Goal: Information Seeking & Learning: Learn about a topic

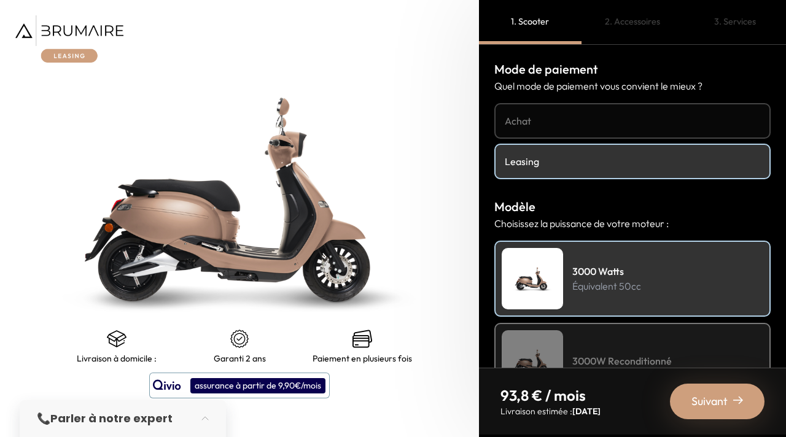
click at [654, 23] on div "2. Accessoires" at bounding box center [632, 22] width 102 height 44
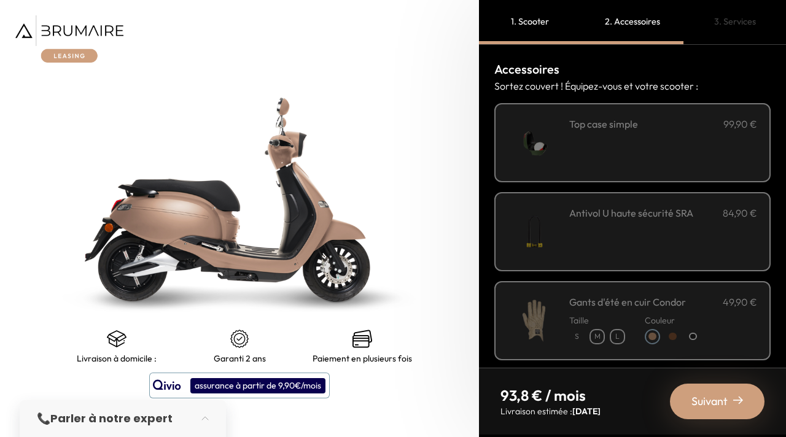
click at [549, 125] on img at bounding box center [534, 143] width 52 height 52
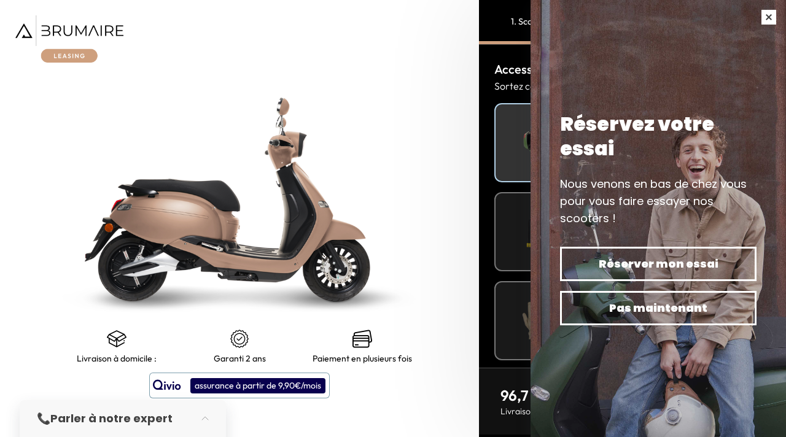
click at [768, 18] on button "button" at bounding box center [768, 17] width 34 height 34
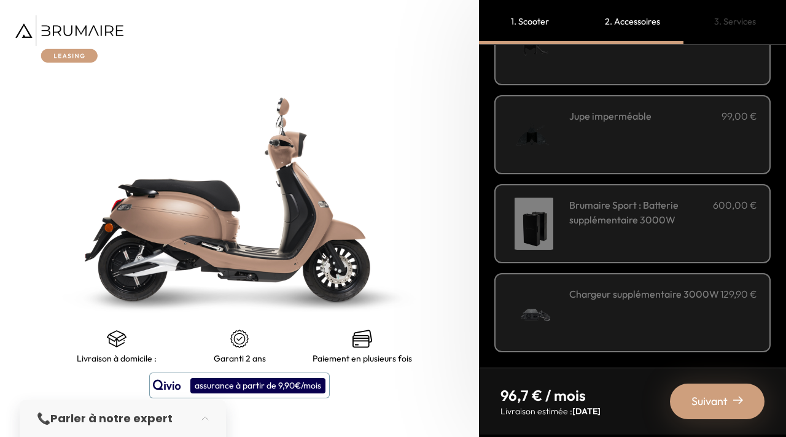
scroll to position [452, 0]
click at [731, 27] on div "3. Services" at bounding box center [734, 22] width 102 height 44
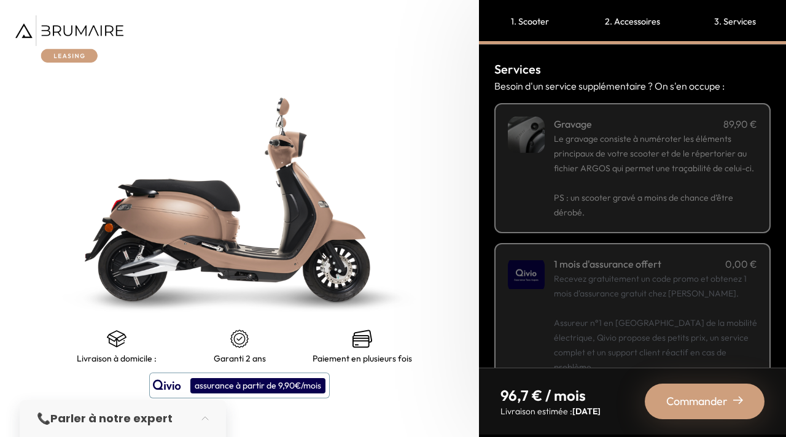
click at [646, 22] on div "2. Accessoires" at bounding box center [632, 22] width 102 height 44
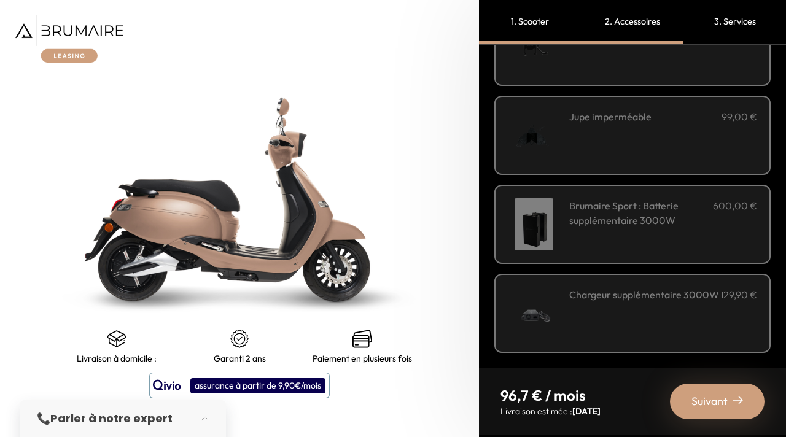
click at [542, 22] on div "1. Scooter" at bounding box center [530, 22] width 102 height 44
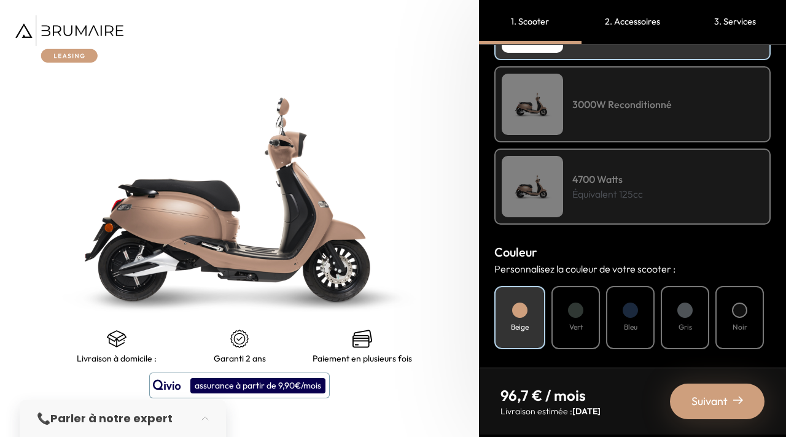
scroll to position [0, 0]
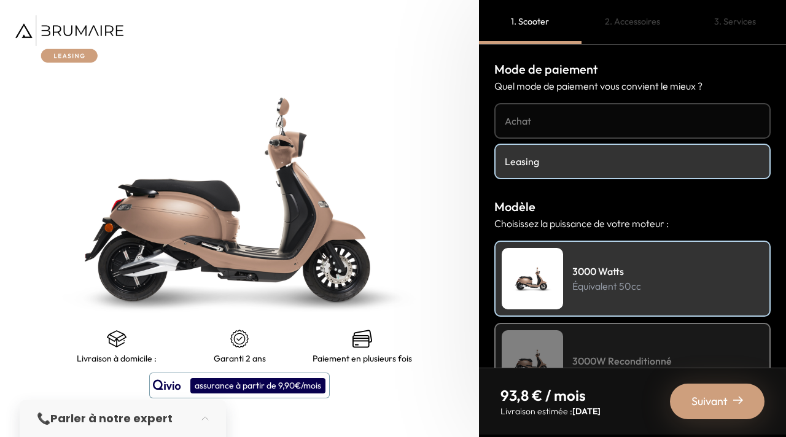
click at [78, 25] on img at bounding box center [69, 38] width 108 height 47
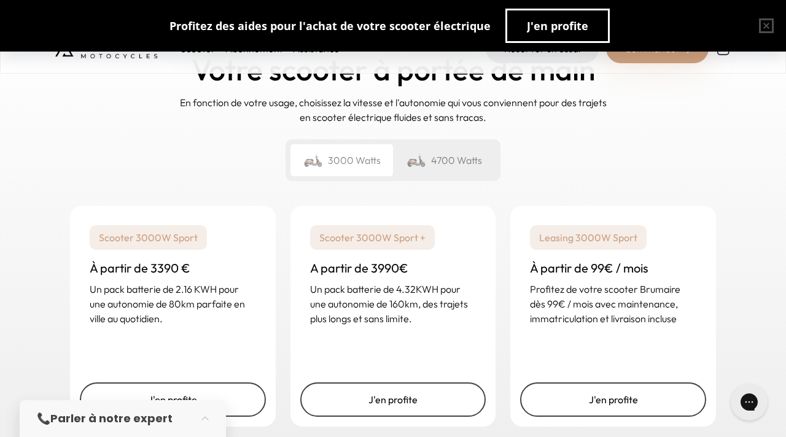
scroll to position [1786, 0]
click at [435, 166] on div "4700 Watts" at bounding box center [444, 160] width 102 height 32
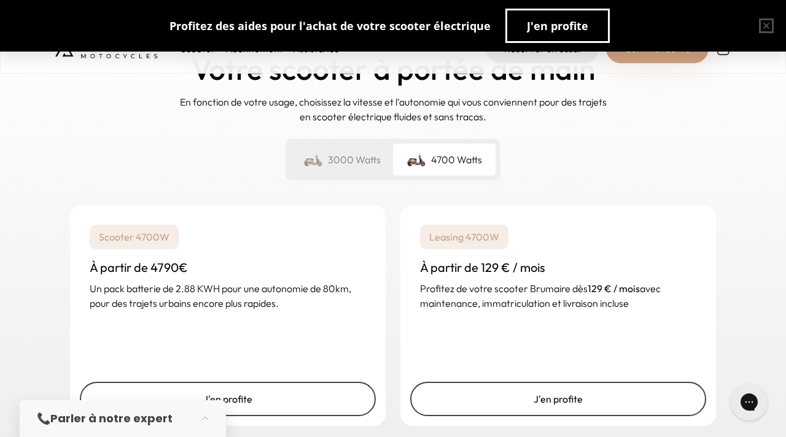
click at [371, 160] on div "3000 Watts" at bounding box center [341, 160] width 102 height 32
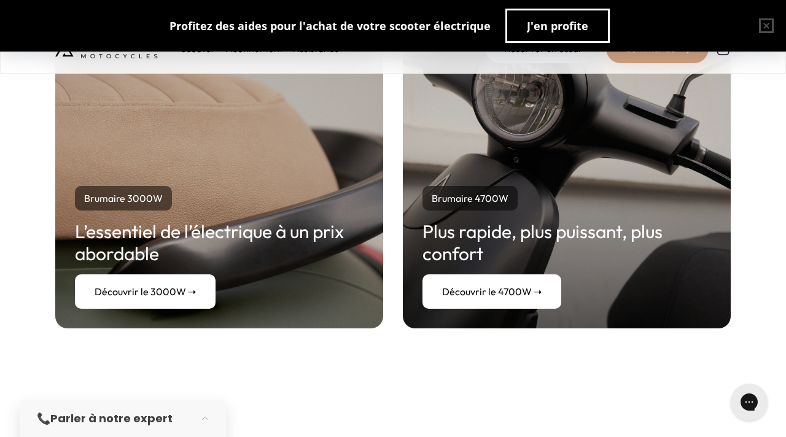
scroll to position [2315, 0]
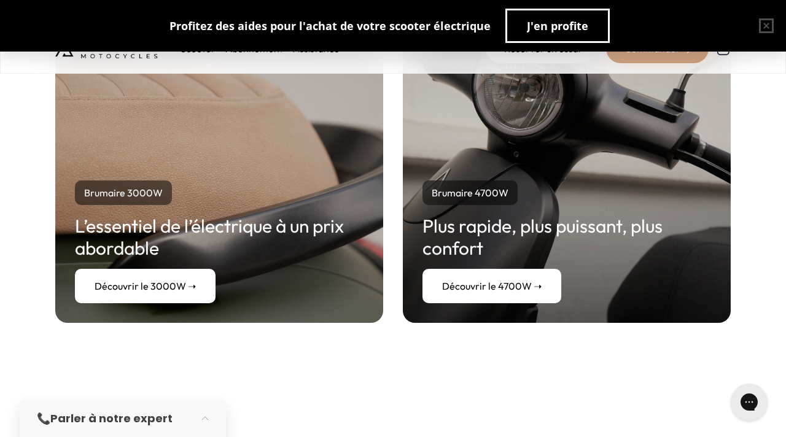
click at [504, 284] on link "Découvrir le 4700W ➝" at bounding box center [491, 286] width 139 height 34
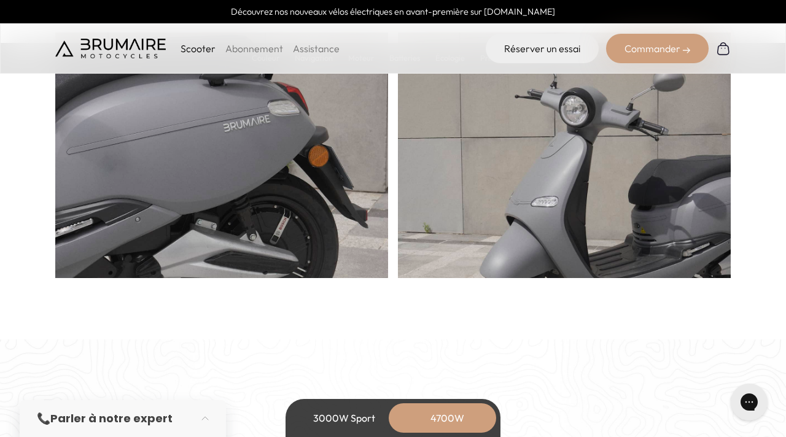
scroll to position [908, 0]
